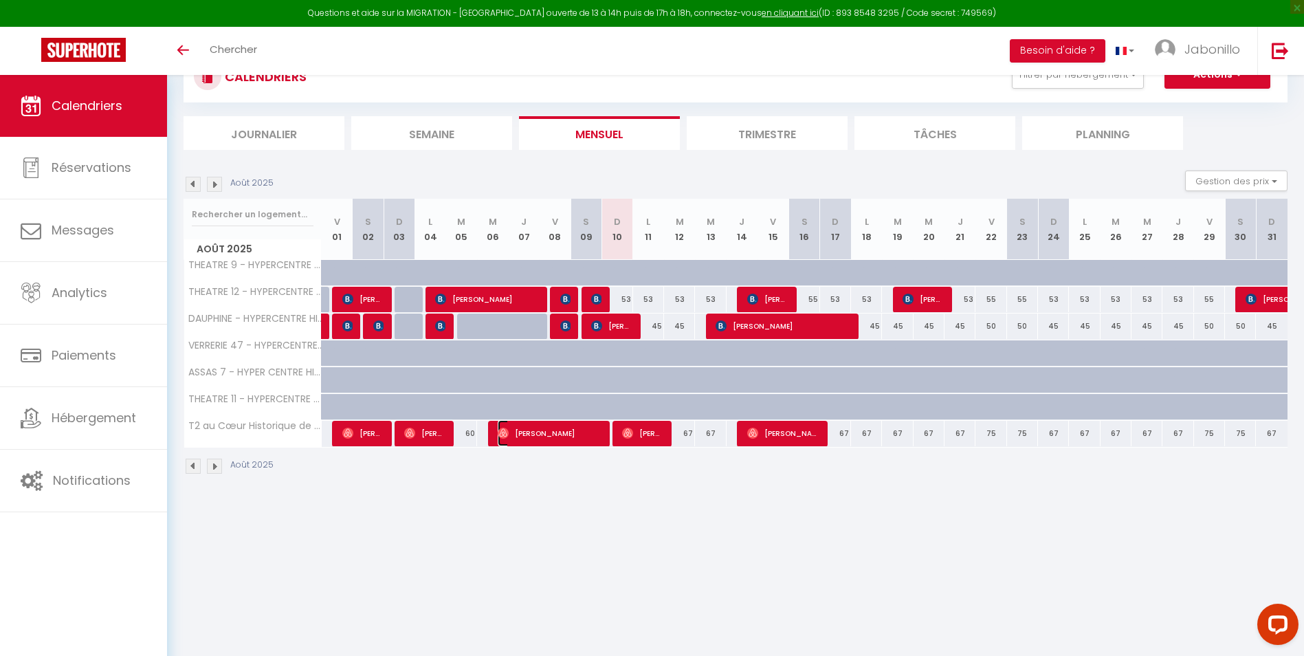
click at [517, 434] on span "[PERSON_NAME]" at bounding box center [549, 433] width 103 height 26
select select "OK"
select select "0"
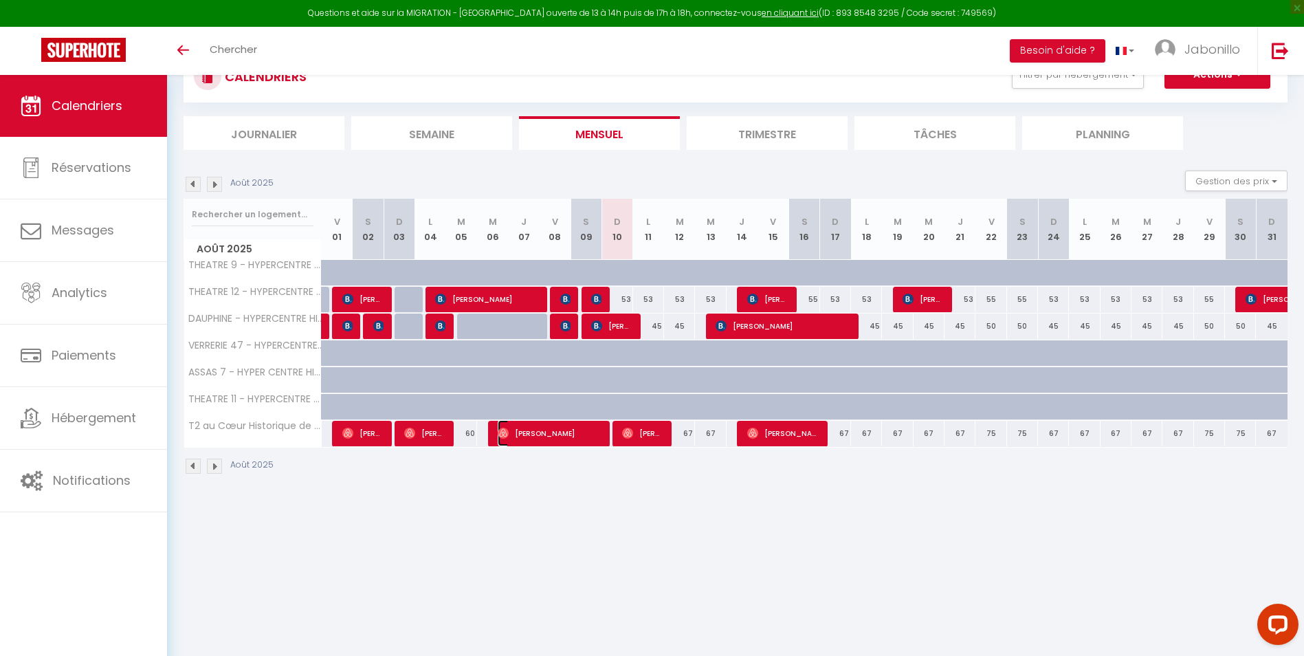
select select "1"
select select
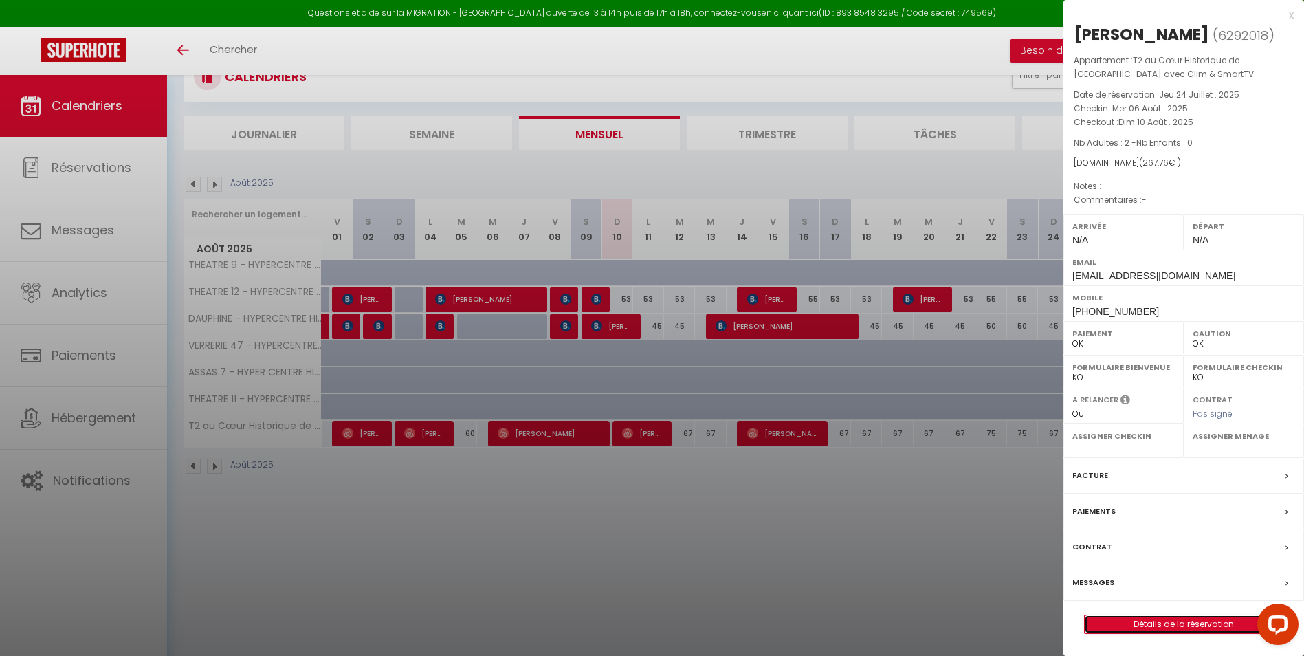
click at [1184, 617] on link "Détails de la réservation" at bounding box center [1184, 624] width 198 height 18
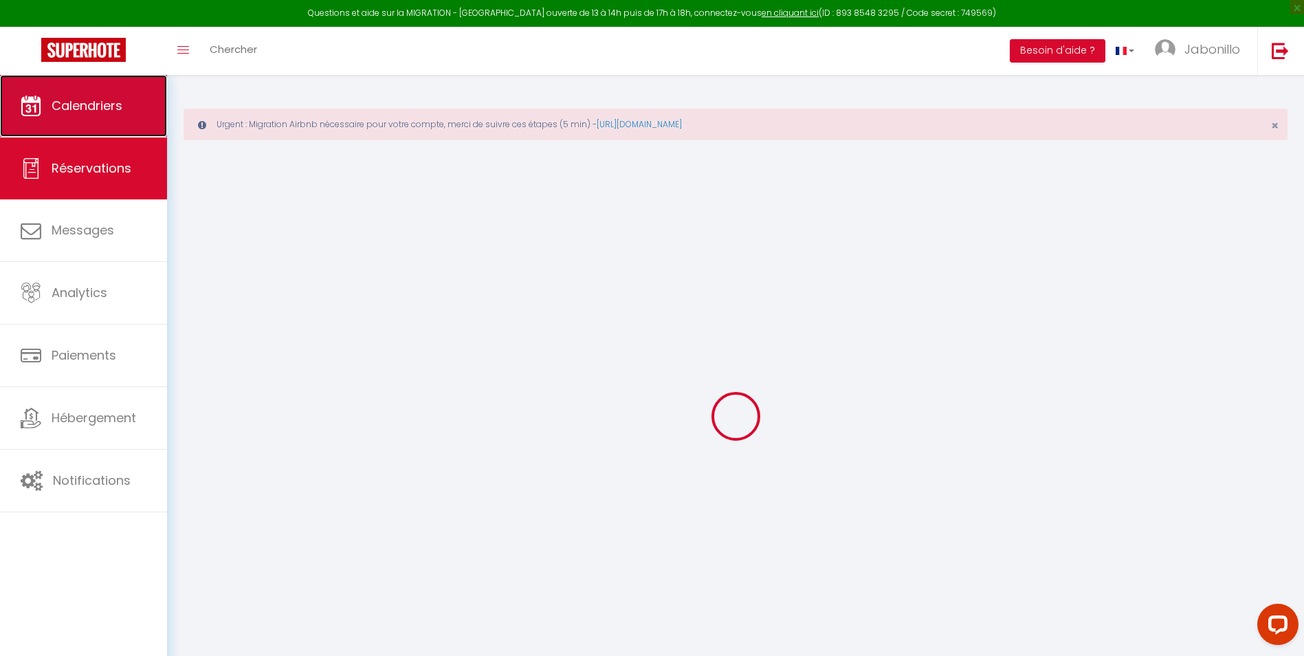
click at [87, 91] on link "Calendriers" at bounding box center [83, 106] width 167 height 62
